Goal: Task Accomplishment & Management: Complete application form

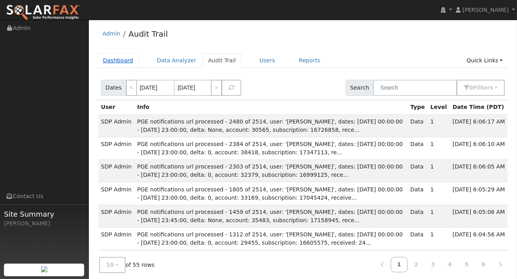
click at [117, 60] on link "Dashboard" at bounding box center [118, 60] width 42 height 15
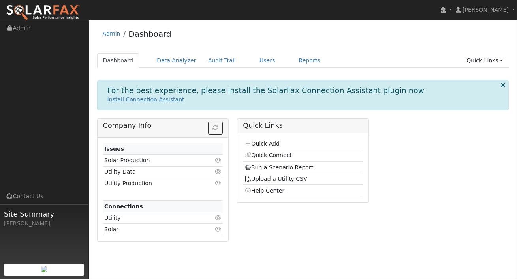
click at [265, 141] on link "Quick Add" at bounding box center [262, 144] width 35 height 6
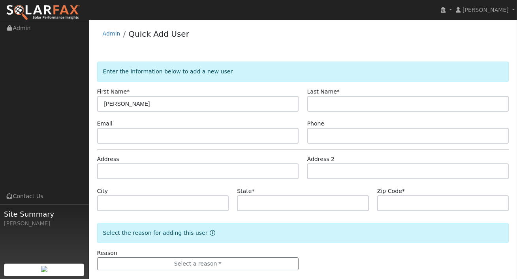
type input "[PERSON_NAME]"
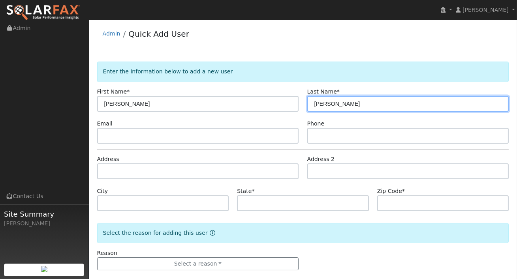
type input "[PERSON_NAME]"
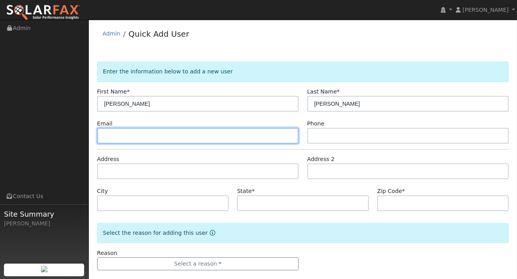
click at [195, 134] on input "text" at bounding box center [198, 136] width 202 height 16
type input "v"
paste input "[EMAIL_ADDRESS][DOMAIN_NAME]"
type input "[EMAIL_ADDRESS][DOMAIN_NAME]"
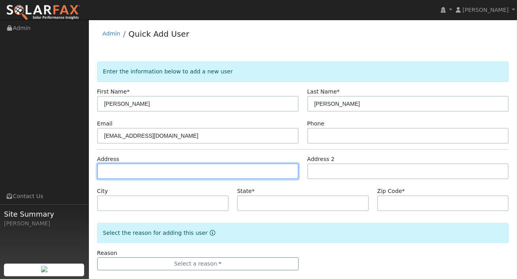
click at [155, 177] on input "text" at bounding box center [198, 172] width 202 height 16
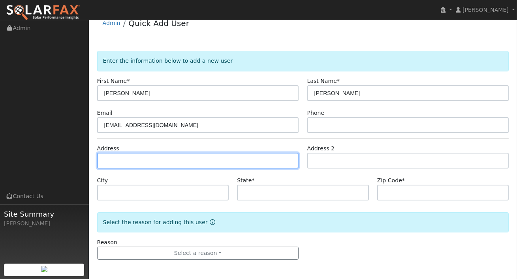
paste input "[STREET_ADDRESS]"
type input "911 South Citrus Avenue"
type input "Escondido"
type input "CA"
type input "92027"
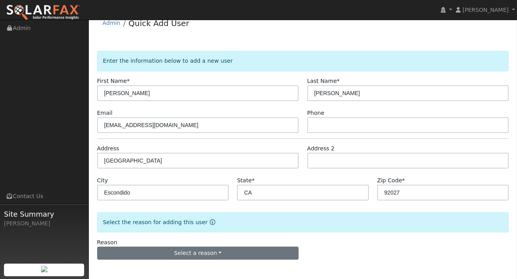
click at [212, 246] on div "Reason Select a reason New lead New customer adding solar New customer has solar" at bounding box center [198, 250] width 210 height 22
click at [211, 244] on div "Reason Select a reason New lead New customer adding solar New customer has solar" at bounding box center [198, 250] width 210 height 22
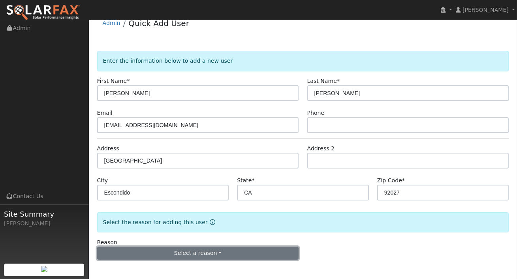
click at [209, 248] on button "Select a reason" at bounding box center [198, 253] width 202 height 13
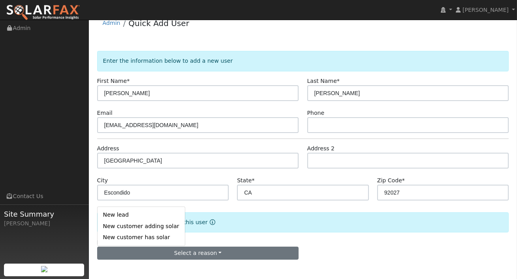
click at [152, 224] on link "New customer adding solar" at bounding box center [141, 226] width 87 height 11
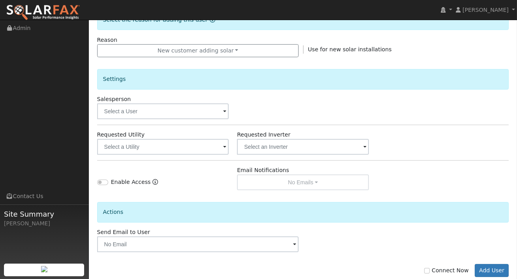
scroll to position [231, 0]
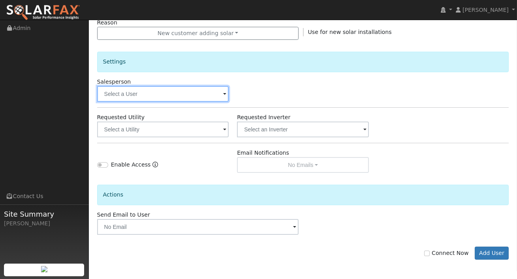
drag, startPoint x: 168, startPoint y: 93, endPoint x: 164, endPoint y: 109, distance: 16.5
click at [168, 92] on input "text" at bounding box center [163, 94] width 132 height 16
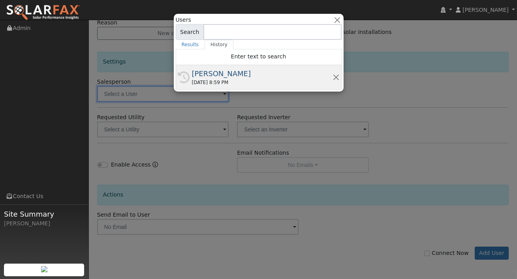
click at [216, 70] on div "[PERSON_NAME]" at bounding box center [262, 73] width 141 height 11
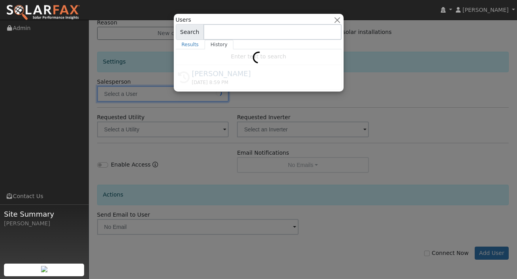
type input "[PERSON_NAME]"
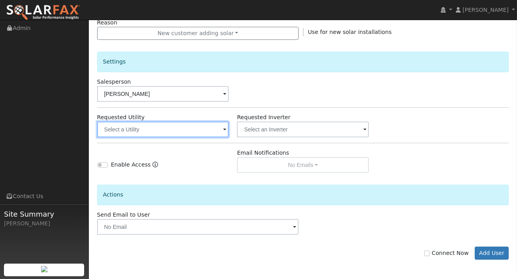
click at [188, 125] on input "text" at bounding box center [163, 130] width 132 height 16
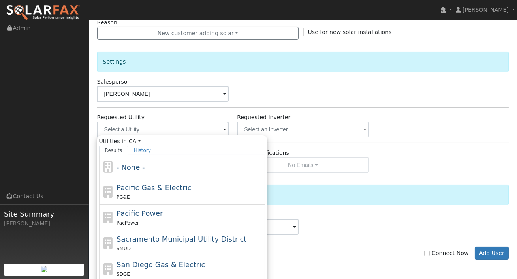
drag, startPoint x: 143, startPoint y: 197, endPoint x: 149, endPoint y: 194, distance: 6.0
click at [143, 197] on div "PG&E" at bounding box center [190, 197] width 147 height 8
type input "Pacific Gas & Electric"
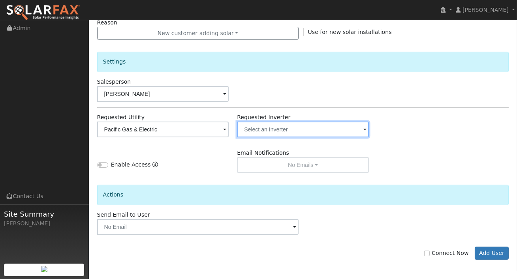
drag, startPoint x: 273, startPoint y: 129, endPoint x: 271, endPoint y: 149, distance: 19.9
click at [273, 129] on input "text" at bounding box center [303, 130] width 132 height 16
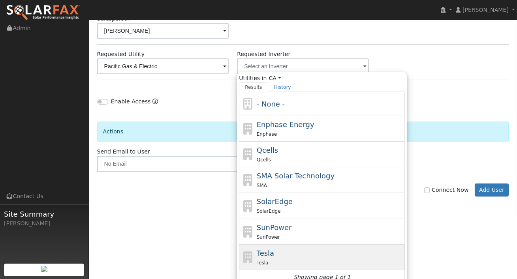
click at [271, 259] on div "Tesla" at bounding box center [330, 263] width 147 height 8
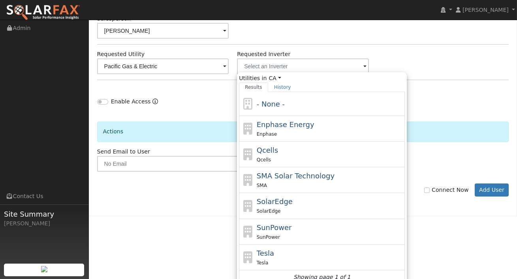
type input "Tesla"
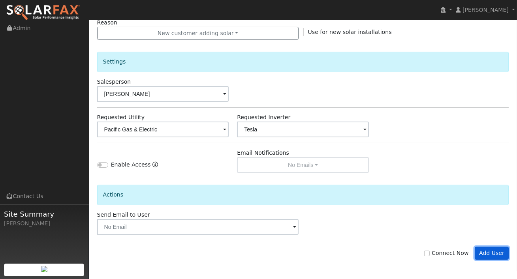
click at [485, 251] on button "Add User" at bounding box center [492, 253] width 34 height 13
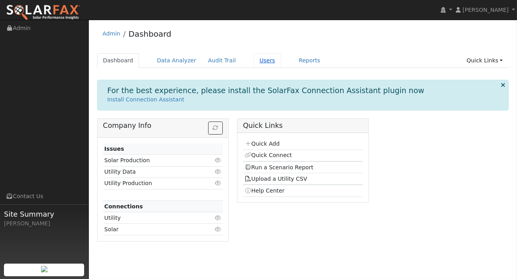
click at [260, 60] on link "Users" at bounding box center [268, 60] width 28 height 15
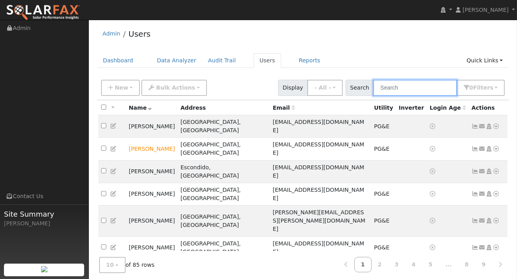
click at [411, 90] on input "text" at bounding box center [415, 88] width 84 height 16
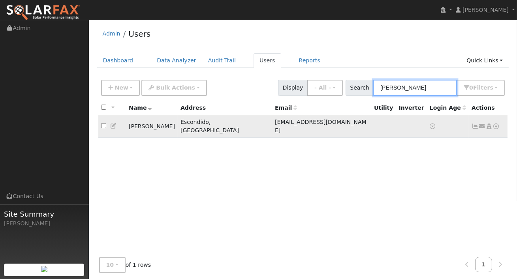
type input "[PERSON_NAME]"
click at [495, 124] on icon at bounding box center [496, 127] width 7 height 6
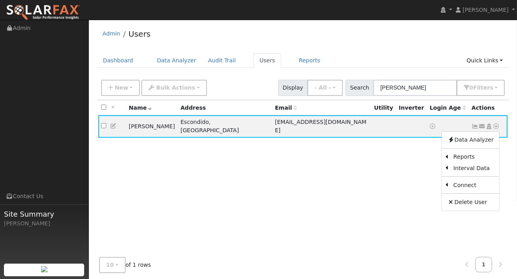
drag, startPoint x: 427, startPoint y: 163, endPoint x: 451, endPoint y: 153, distance: 25.8
click at [0, 0] on link "Import From CSV" at bounding box center [0, 0] width 0 height 0
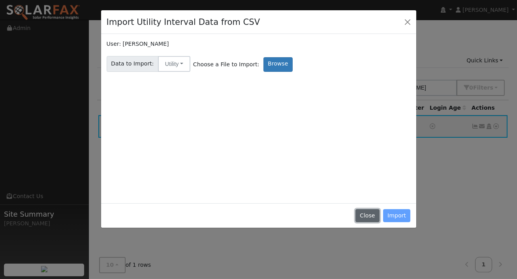
click at [375, 218] on button "Close" at bounding box center [368, 215] width 24 height 13
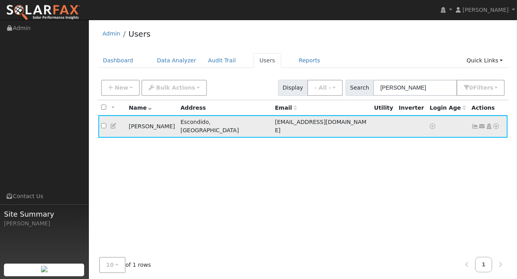
click at [497, 124] on icon at bounding box center [496, 127] width 7 height 6
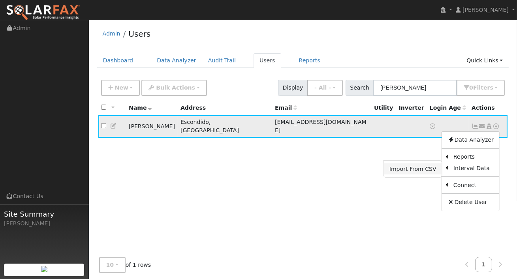
click at [417, 164] on link "Import From CSV" at bounding box center [413, 169] width 58 height 11
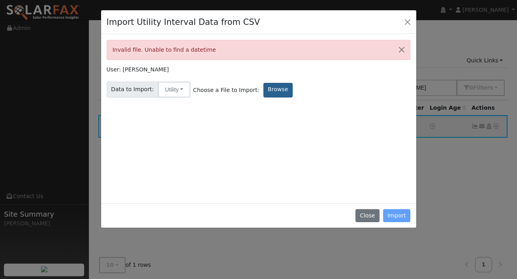
click at [280, 88] on label "Browse" at bounding box center [278, 90] width 29 height 15
click at [0, 0] on input "Browse" at bounding box center [0, 0] width 0 height 0
click at [372, 214] on button "Close" at bounding box center [368, 215] width 24 height 13
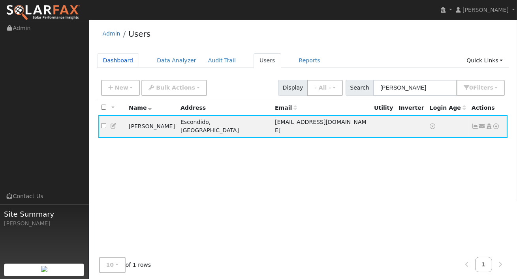
click at [122, 64] on link "Dashboard" at bounding box center [118, 60] width 42 height 15
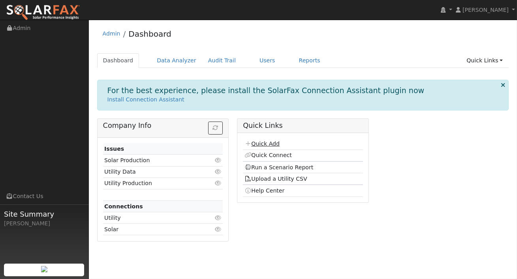
click at [270, 143] on link "Quick Add" at bounding box center [262, 144] width 35 height 6
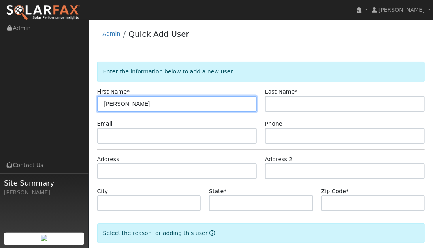
type input "Hayden"
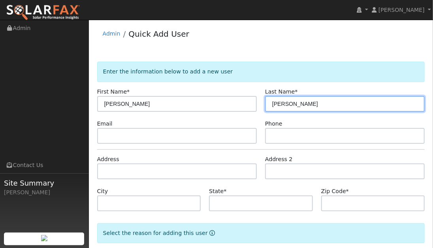
type input "Flemming"
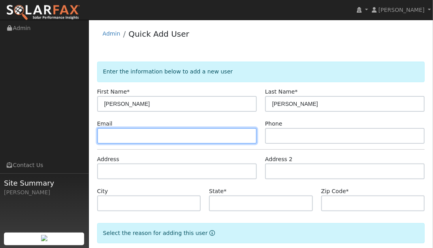
paste input "hayden.flemming87@gmail.com"
type input "hayden.flemming87@gmail.com"
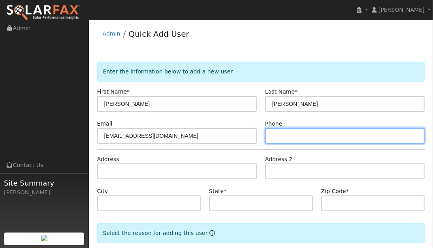
click at [294, 131] on input "text" at bounding box center [345, 136] width 160 height 16
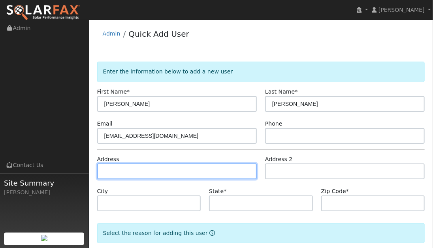
click at [115, 171] on input "text" at bounding box center [177, 172] width 160 height 16
paste input "517 3rd St, Willows, CA 95988"
type input "517 3rd Street"
type input "Willows"
type input "CA"
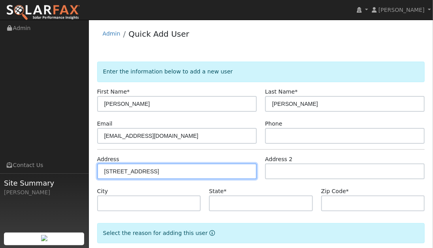
type input "95988"
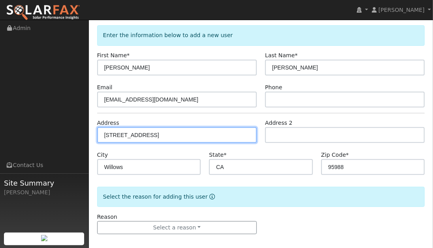
scroll to position [42, 0]
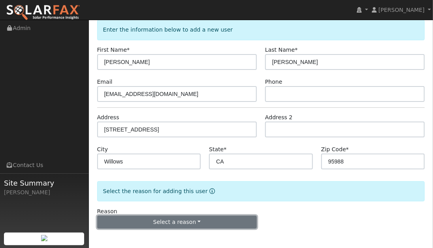
click at [195, 221] on button "Select a reason" at bounding box center [177, 222] width 160 height 13
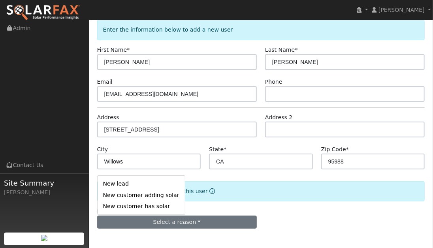
drag, startPoint x: 132, startPoint y: 193, endPoint x: 140, endPoint y: 192, distance: 8.3
click at [132, 193] on link "New customer adding solar" at bounding box center [141, 195] width 87 height 11
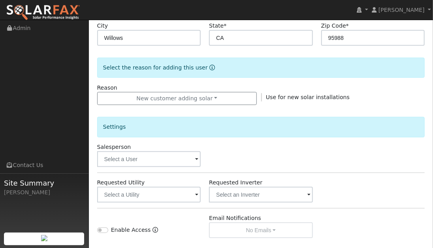
scroll to position [174, 0]
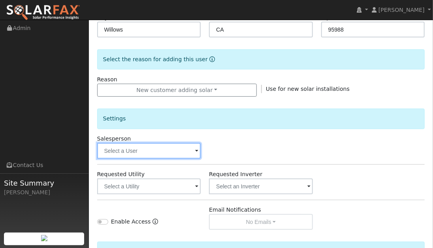
click at [177, 154] on input "text" at bounding box center [149, 151] width 104 height 16
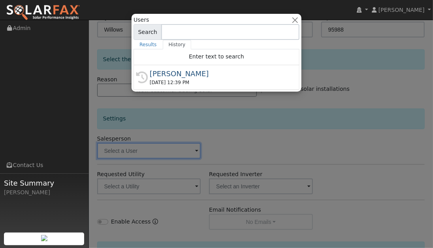
click at [175, 72] on div "[PERSON_NAME]" at bounding box center [220, 73] width 141 height 11
type input "[PERSON_NAME]"
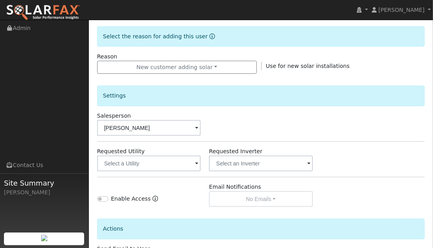
scroll to position [200, 0]
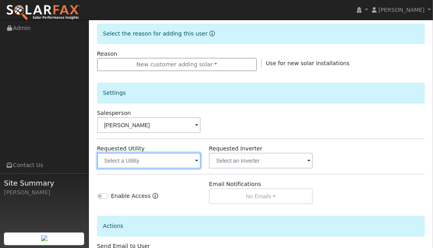
click at [196, 153] on input "text" at bounding box center [149, 161] width 104 height 16
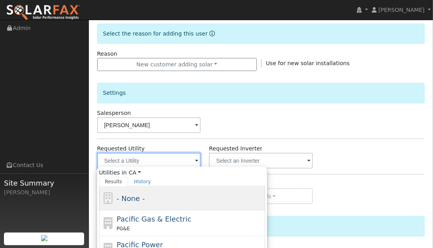
scroll to position [217, 0]
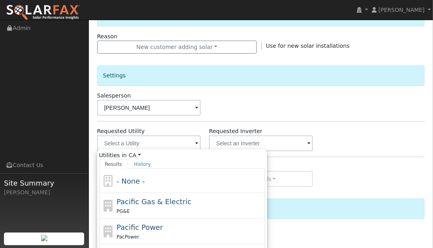
click at [154, 201] on span "Pacific Gas & Electric" at bounding box center [154, 202] width 75 height 8
type input "Pacific Gas & Electric"
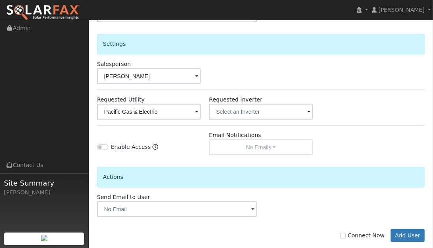
scroll to position [262, 0]
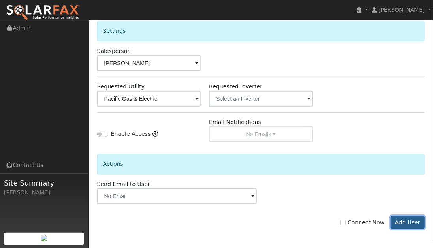
click at [417, 219] on button "Add User" at bounding box center [408, 222] width 34 height 13
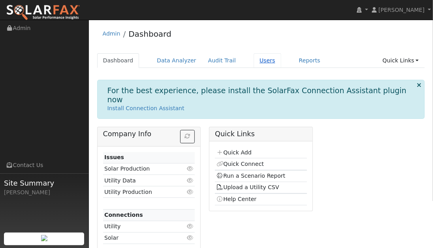
click at [260, 58] on link "Users" at bounding box center [268, 60] width 28 height 15
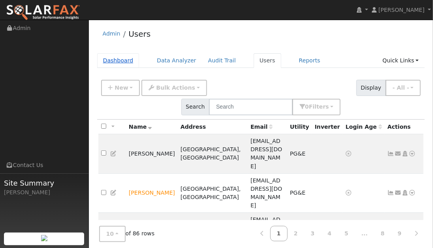
click at [120, 57] on link "Dashboard" at bounding box center [118, 60] width 42 height 15
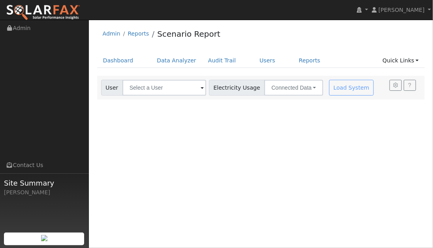
click at [201, 87] on span at bounding box center [202, 88] width 3 height 9
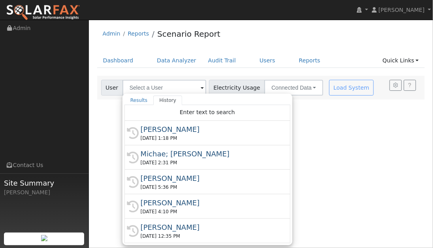
drag, startPoint x: 166, startPoint y: 128, endPoint x: 232, endPoint y: 112, distance: 67.5
click at [166, 128] on div "[PERSON_NAME]" at bounding box center [211, 129] width 141 height 11
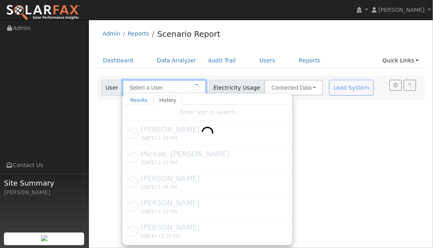
type input "[PERSON_NAME]"
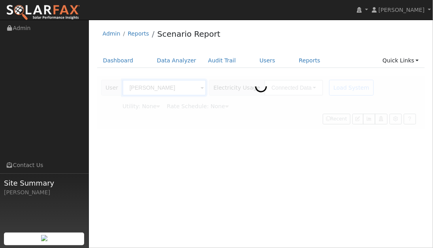
type input "Pacific Gas & Electric"
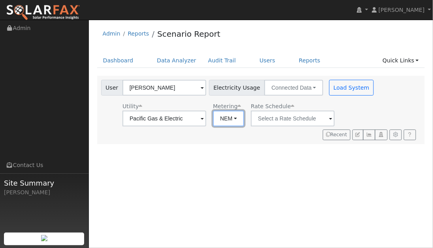
drag, startPoint x: 221, startPoint y: 115, endPoint x: 215, endPoint y: 136, distance: 22.0
click at [221, 115] on button "NEM" at bounding box center [228, 119] width 31 height 16
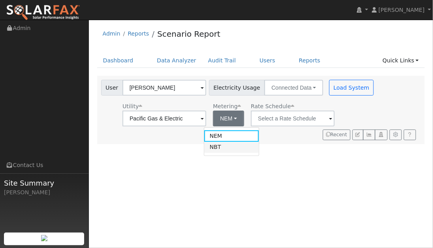
click at [215, 146] on link "NBT" at bounding box center [231, 147] width 55 height 11
type input "E-ELEC"
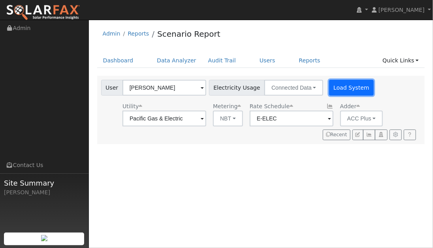
click at [329, 87] on button "Load System" at bounding box center [351, 88] width 45 height 16
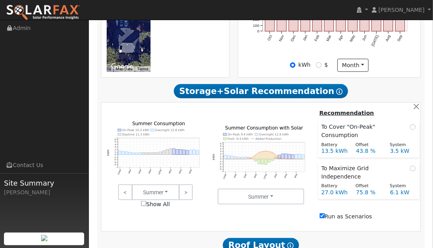
scroll to position [292, 0]
